Goal: Information Seeking & Learning: Learn about a topic

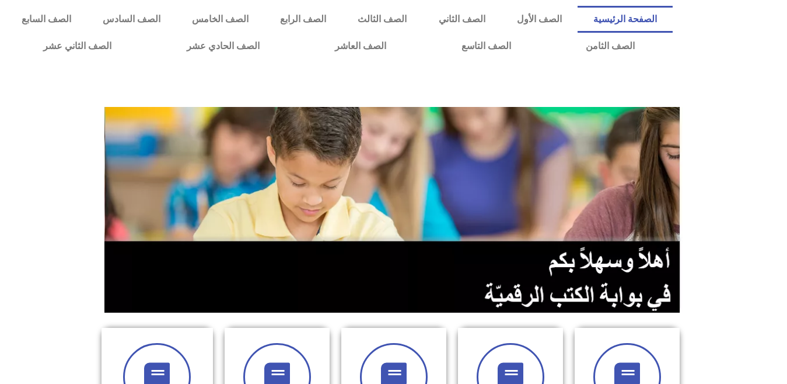
scroll to position [347, 0]
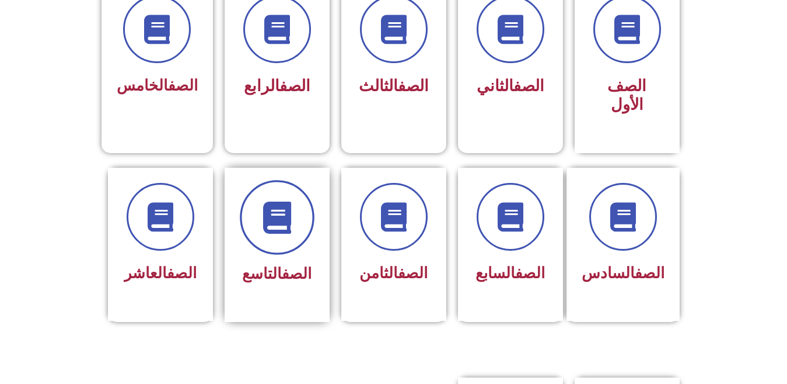
click at [267, 201] on icon at bounding box center [277, 217] width 32 height 32
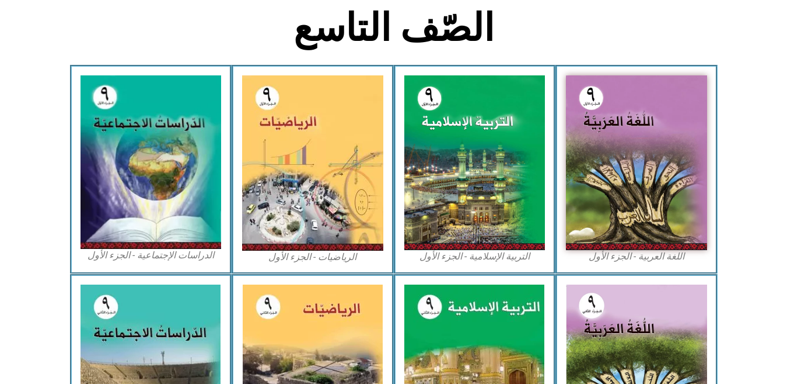
scroll to position [299, 0]
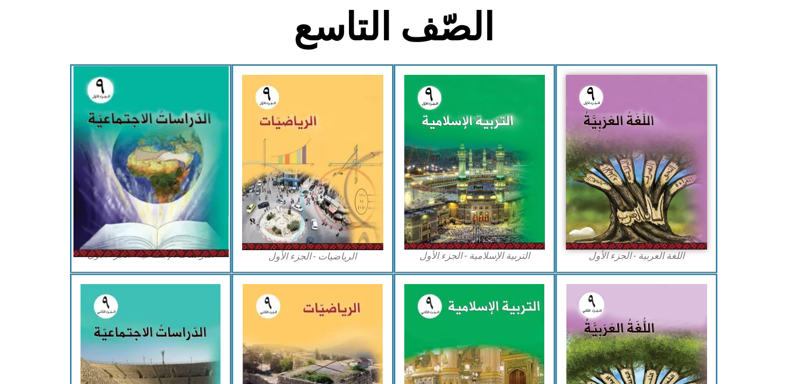
click at [119, 158] on img at bounding box center [150, 162] width 155 height 191
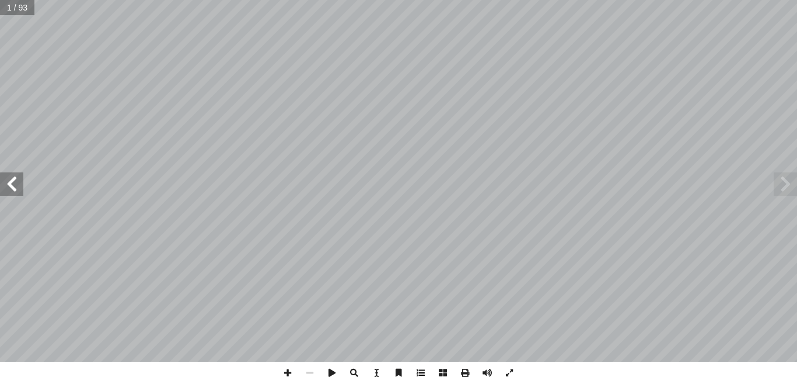
click at [422, 374] on span at bounding box center [421, 372] width 22 height 22
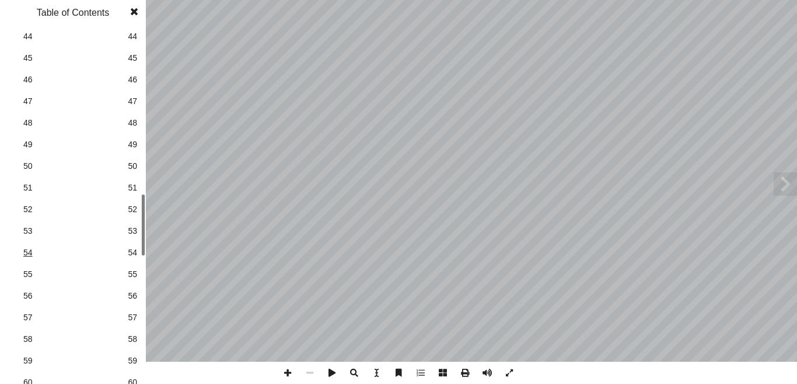
click at [26, 250] on span "54" at bounding box center [72, 252] width 99 height 12
click at [134, 12] on span at bounding box center [134, 11] width 21 height 23
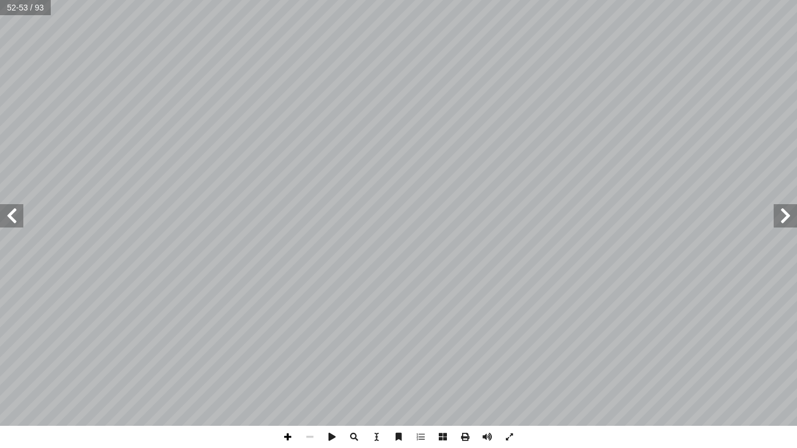
click at [288, 383] on span at bounding box center [288, 437] width 22 height 22
